Goal: Navigation & Orientation: Go to known website

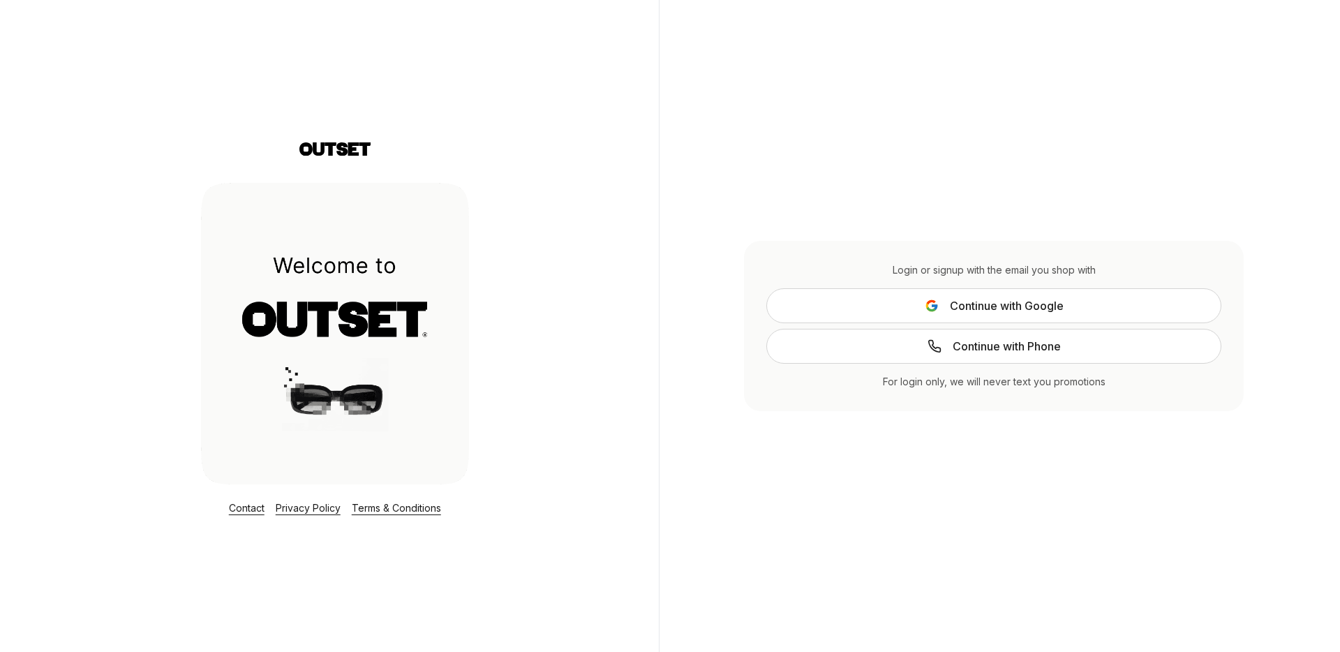
click at [327, 159] on icon at bounding box center [334, 150] width 71 height 17
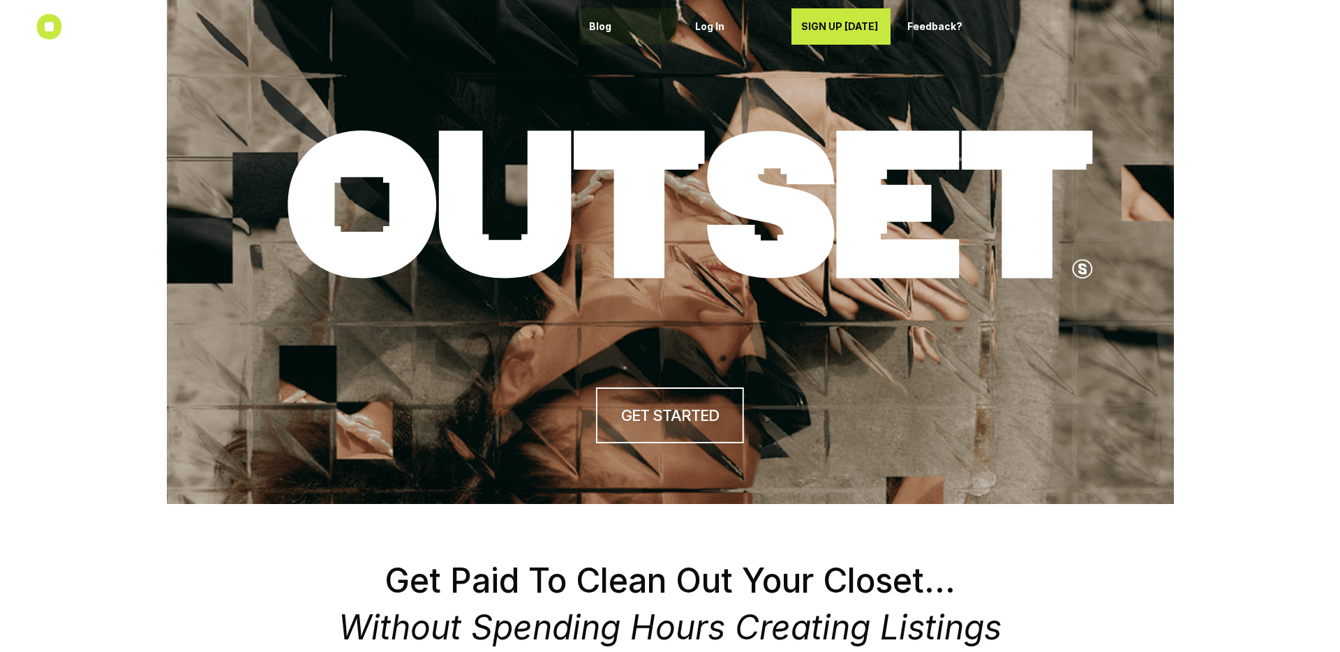
click at [600, 18] on div "Blog" at bounding box center [629, 26] width 80 height 22
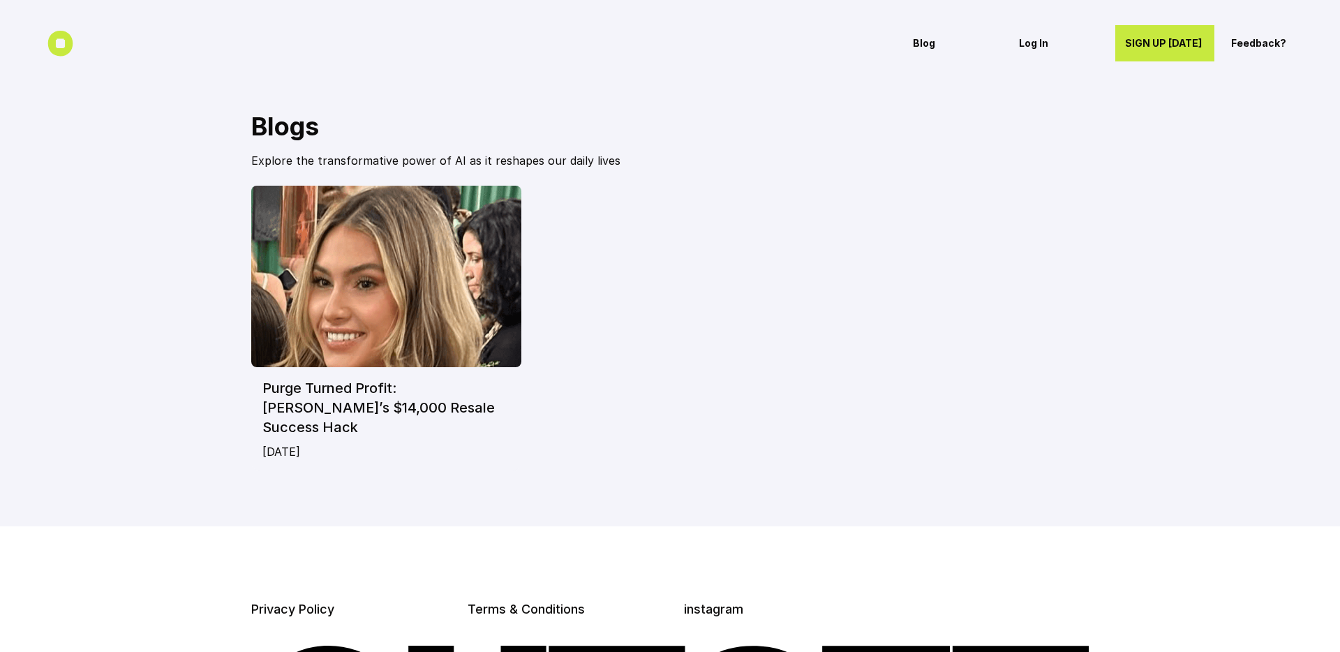
scroll to position [213, 0]
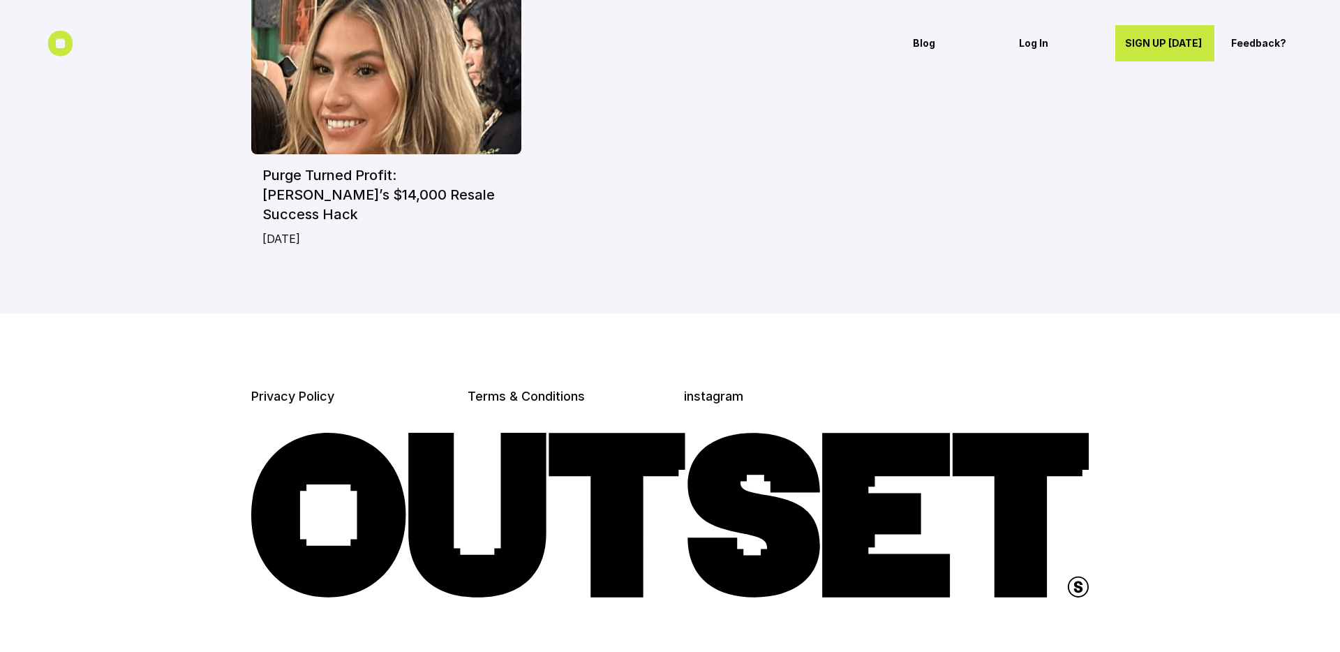
click at [716, 387] on p "instagram" at bounding box center [778, 395] width 188 height 17
click at [715, 389] on link "instagram" at bounding box center [713, 396] width 59 height 15
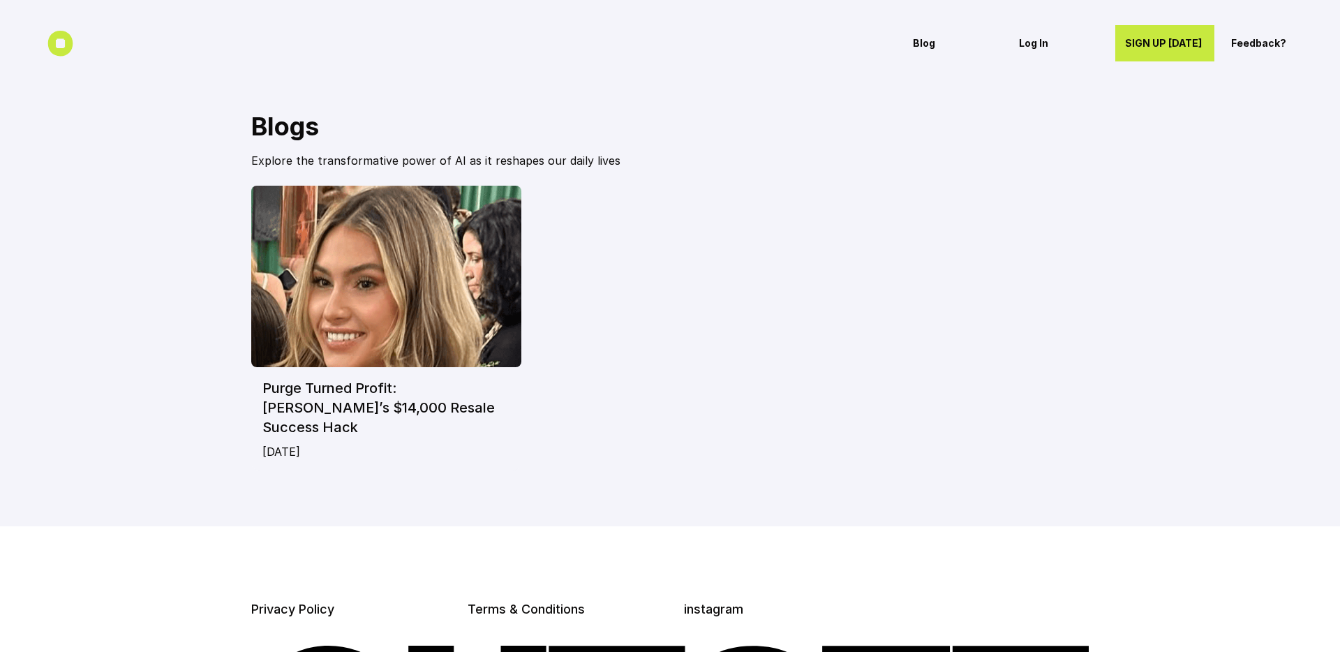
click at [71, 54] on icon at bounding box center [60, 44] width 26 height 26
